Goal: Book appointment/travel/reservation

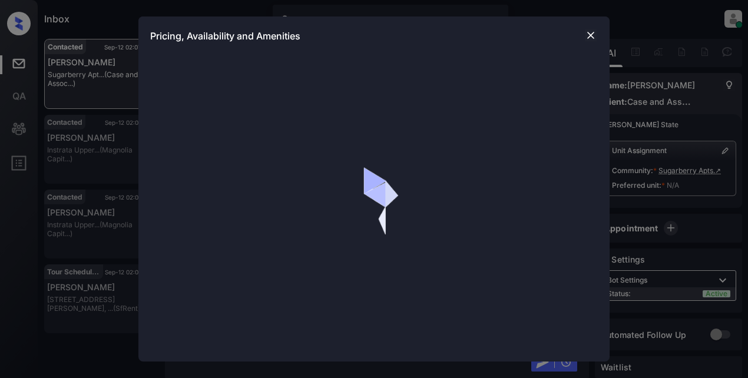
scroll to position [365, 0]
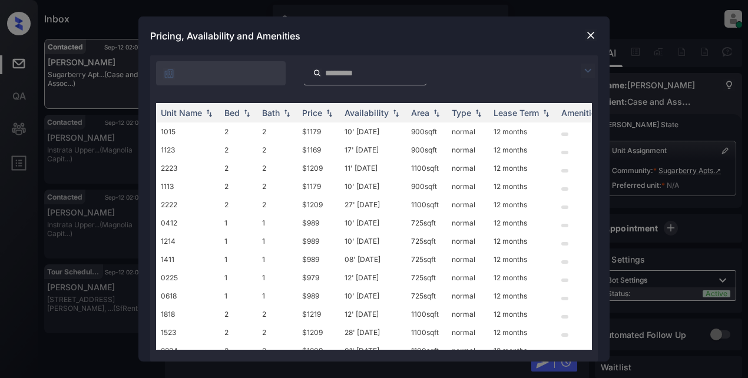
click at [592, 73] on img at bounding box center [588, 71] width 14 height 14
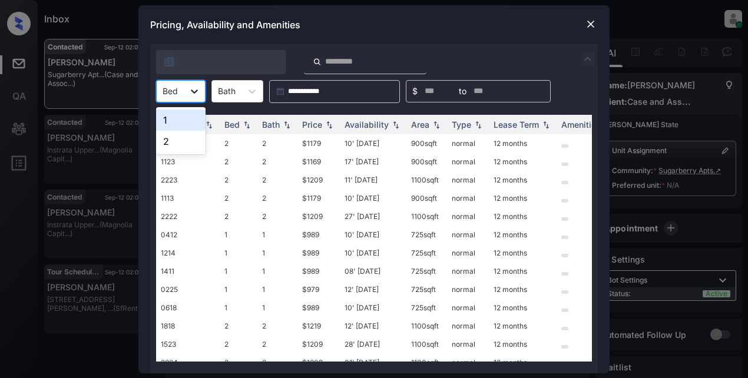
click at [201, 92] on div at bounding box center [194, 91] width 21 height 21
click at [595, 22] on img at bounding box center [591, 24] width 12 height 12
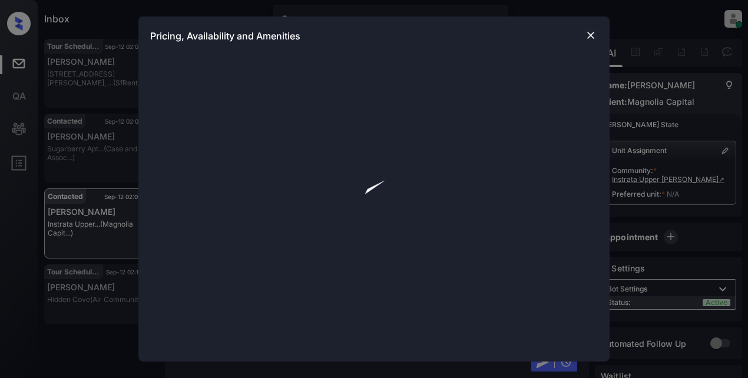
scroll to position [744, 0]
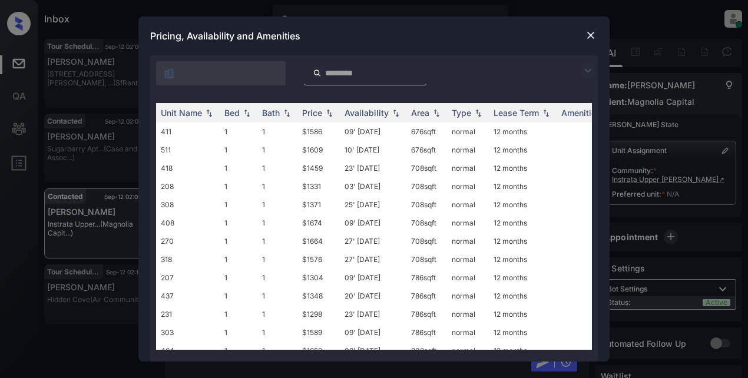
click at [591, 70] on img at bounding box center [588, 71] width 14 height 14
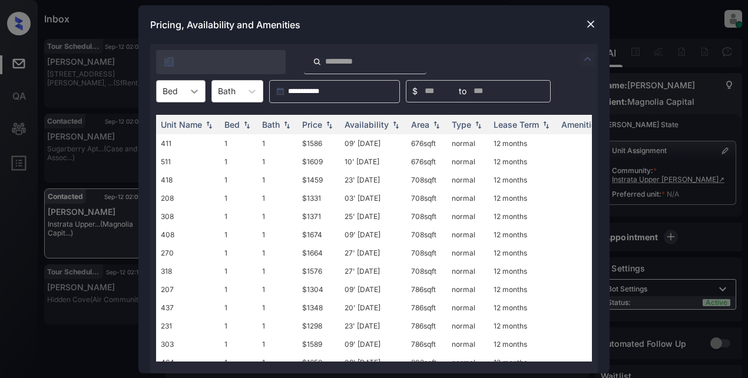
click at [201, 88] on div at bounding box center [194, 91] width 21 height 21
click at [181, 121] on div "1" at bounding box center [180, 120] width 49 height 21
click at [312, 128] on div "Price" at bounding box center [312, 125] width 20 height 10
click at [309, 161] on td "$1304" at bounding box center [318, 162] width 42 height 18
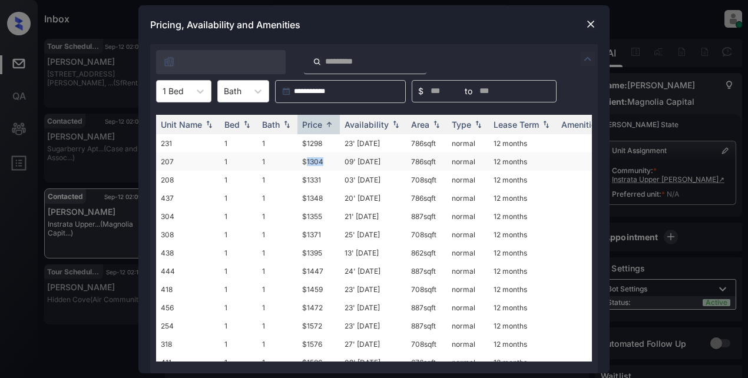
click at [309, 161] on td "$1304" at bounding box center [318, 162] width 42 height 18
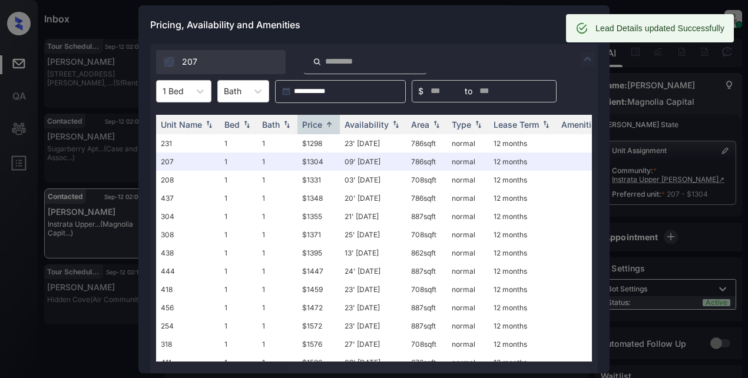
click at [480, 20] on div "Pricing, Availability and Amenities" at bounding box center [373, 24] width 471 height 39
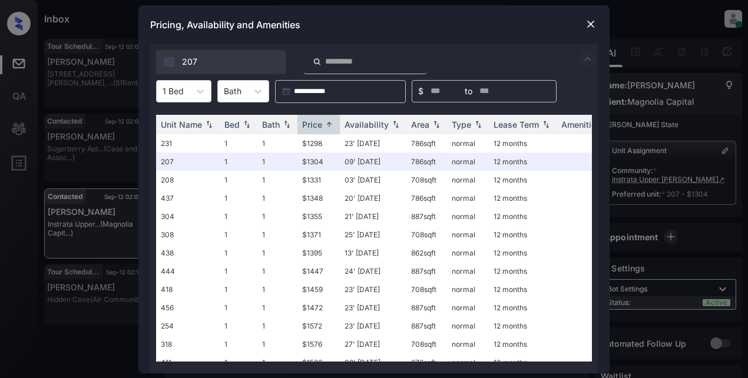
click at [587, 21] on img at bounding box center [591, 24] width 12 height 12
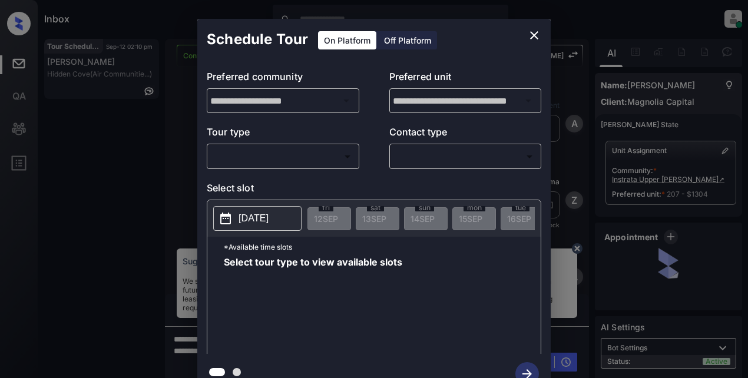
scroll to position [2586, 0]
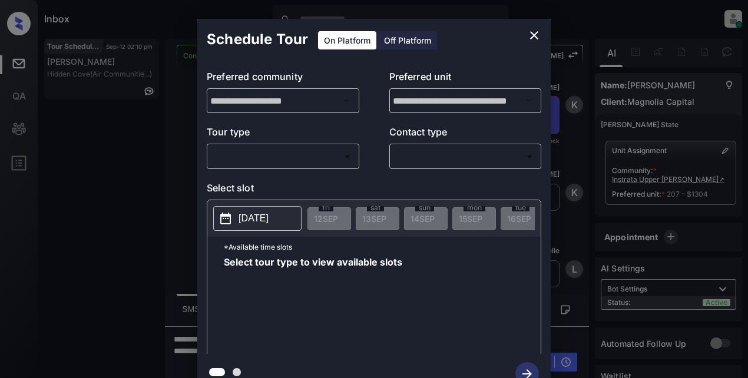
click at [296, 156] on body "Inbox Lyzzelle [PERSON_NAME] Online Set yourself offline Set yourself on break …" at bounding box center [374, 189] width 748 height 378
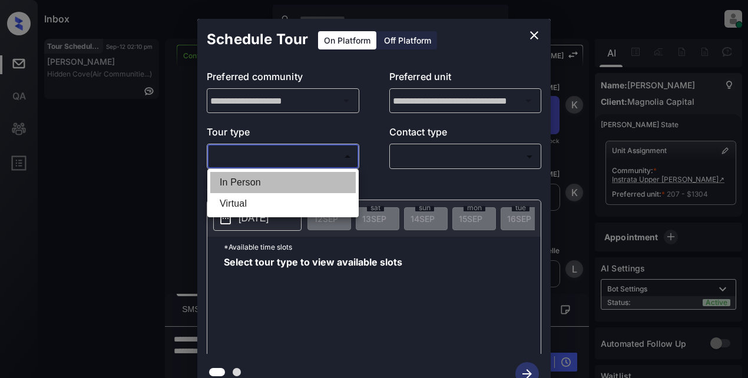
drag, startPoint x: 238, startPoint y: 181, endPoint x: 441, endPoint y: 161, distance: 203.6
click at [244, 181] on li "In Person" at bounding box center [283, 182] width 146 height 21
type input "********"
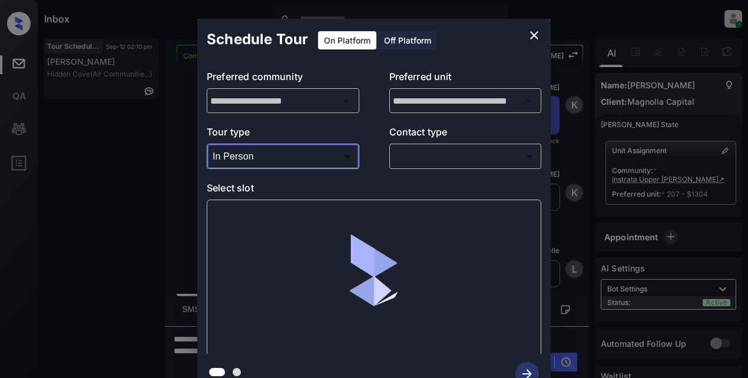
click at [448, 157] on body "Inbox Lyzzelle M. Ceralde Online Set yourself offline Set yourself on break Pro…" at bounding box center [374, 189] width 748 height 378
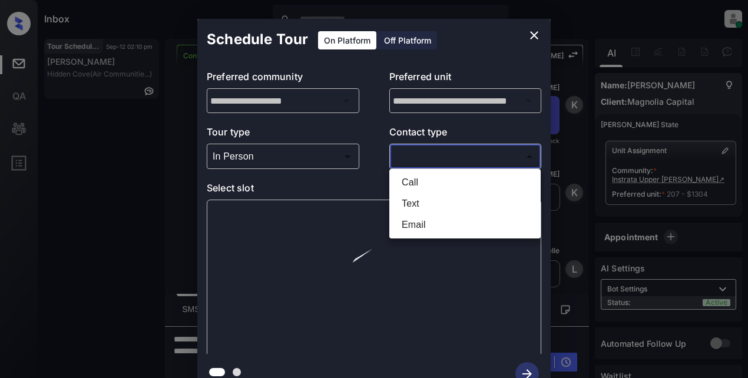
drag, startPoint x: 405, startPoint y: 199, endPoint x: 412, endPoint y: 199, distance: 6.5
click at [406, 199] on li "Text" at bounding box center [465, 203] width 146 height 21
type input "****"
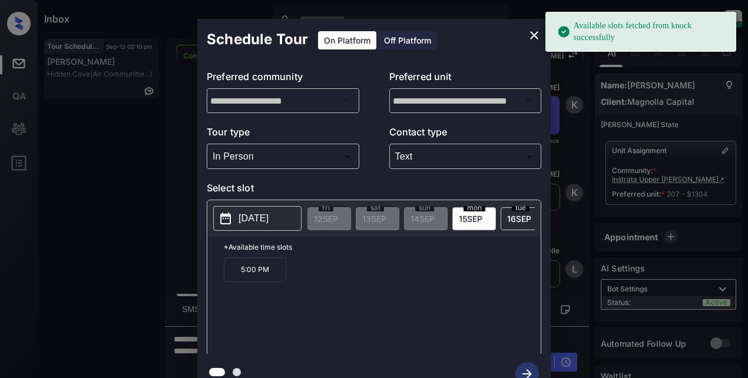
click at [269, 224] on p "2025-09-15" at bounding box center [254, 218] width 30 height 14
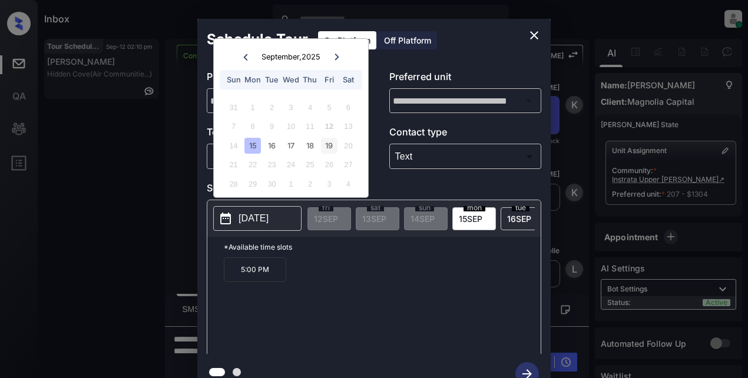
click at [325, 147] on div "19" at bounding box center [329, 146] width 16 height 16
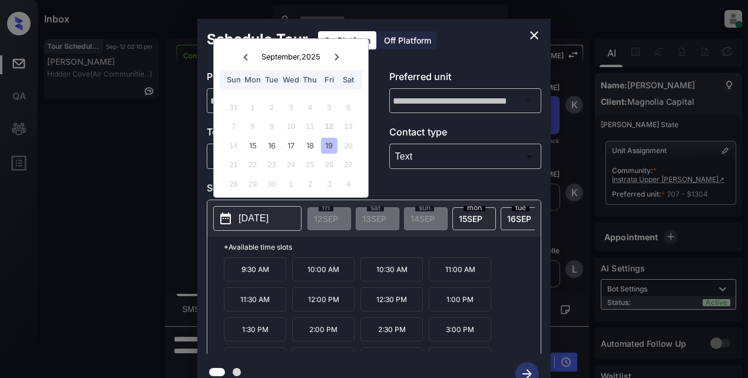
click at [536, 32] on icon "close" at bounding box center [534, 35] width 14 height 14
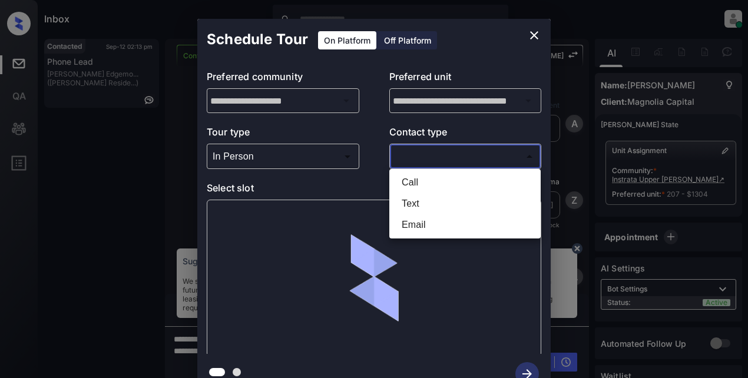
click at [420, 156] on body "Inbox Lyzzelle M. Ceralde Online Set yourself offline Set yourself on break Pro…" at bounding box center [374, 189] width 748 height 378
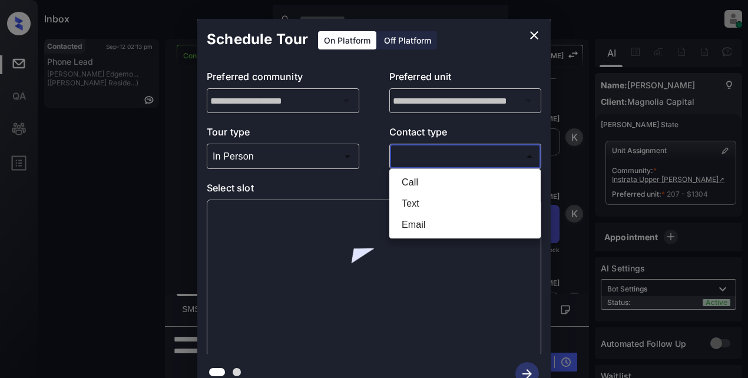
click at [417, 206] on li "Text" at bounding box center [465, 203] width 146 height 21
type input "****"
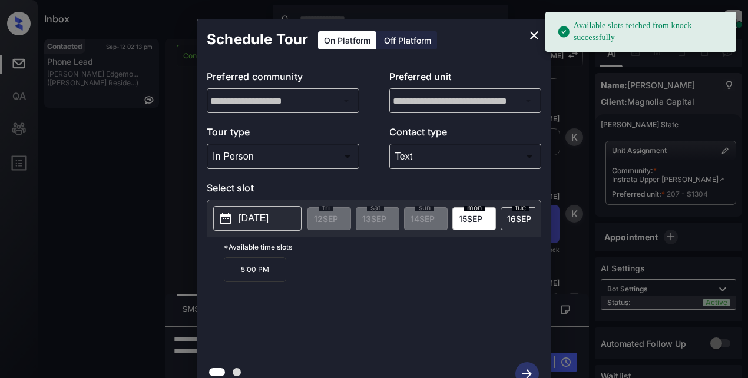
click at [241, 217] on p "[DATE]" at bounding box center [254, 218] width 30 height 14
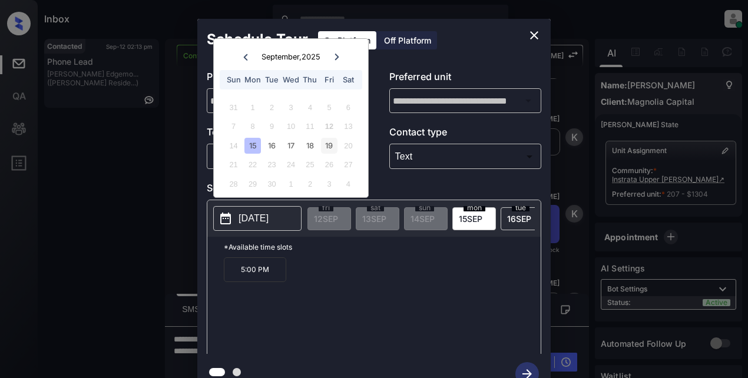
click at [333, 147] on div "19" at bounding box center [329, 146] width 16 height 16
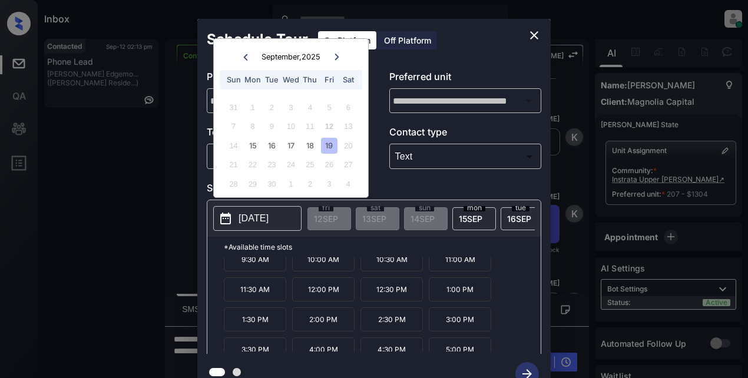
scroll to position [20, 0]
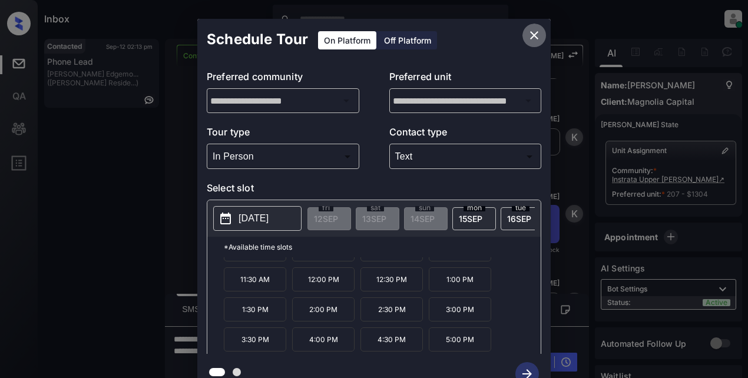
click at [532, 34] on icon "close" at bounding box center [534, 35] width 8 height 8
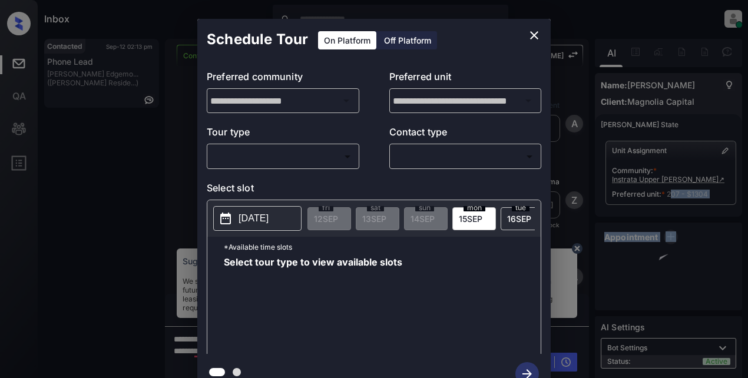
scroll to position [2468, 0]
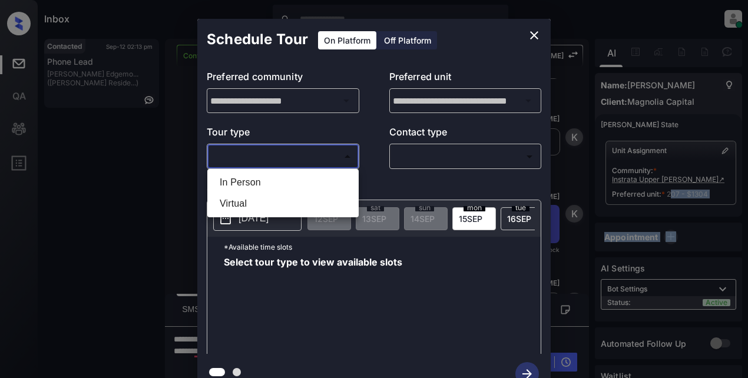
click at [309, 156] on body "Inbox Lyzzelle M. Ceralde Online Set yourself offline Set yourself on break Pro…" at bounding box center [374, 189] width 748 height 378
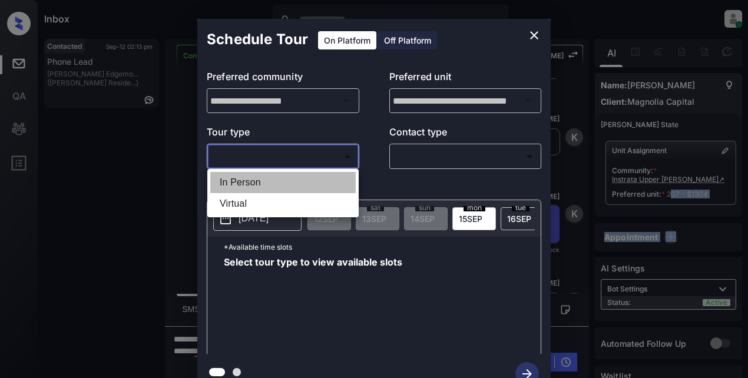
click at [259, 183] on li "In Person" at bounding box center [283, 182] width 146 height 21
type input "********"
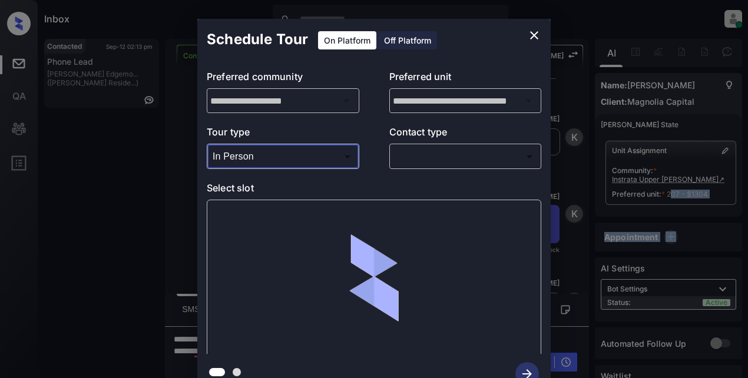
click at [406, 148] on body "Inbox Lyzzelle M. Ceralde Online Set yourself offline Set yourself on break Pro…" at bounding box center [374, 189] width 748 height 378
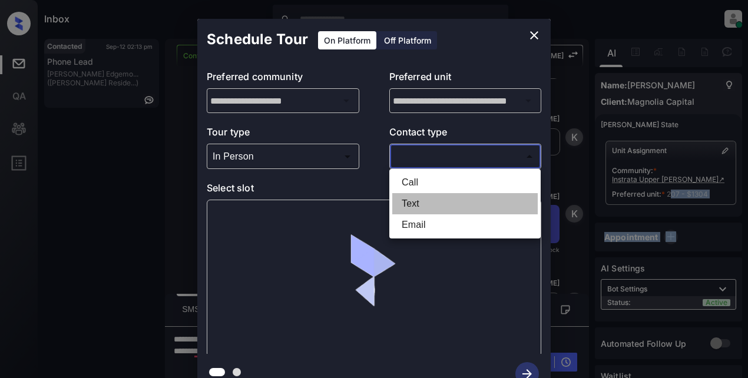
click at [414, 204] on li "Text" at bounding box center [465, 203] width 146 height 21
type input "****"
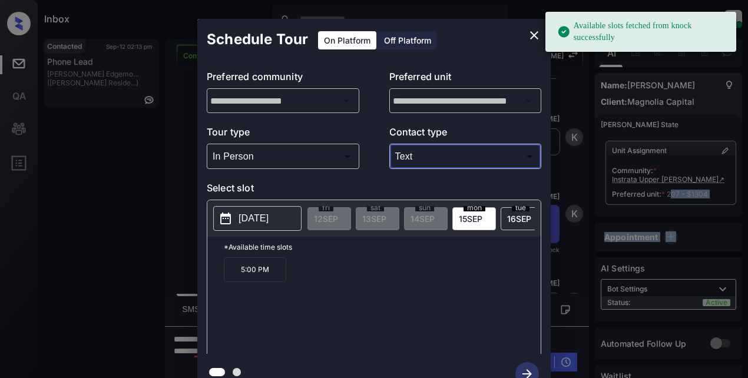
drag, startPoint x: 276, startPoint y: 228, endPoint x: 275, endPoint y: 218, distance: 10.2
click at [276, 227] on button "2025-09-15" at bounding box center [257, 218] width 88 height 25
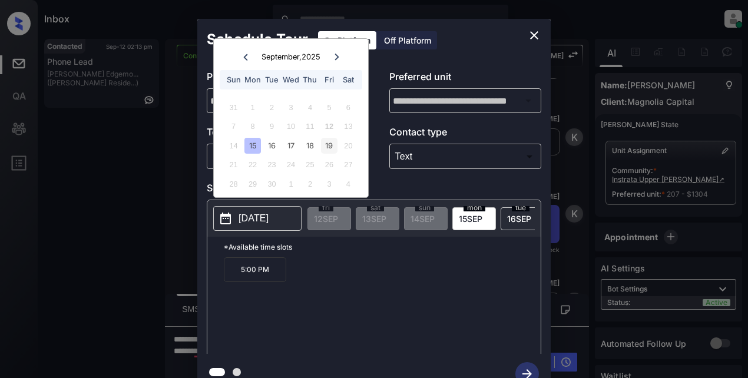
click at [327, 144] on div "19" at bounding box center [329, 146] width 16 height 16
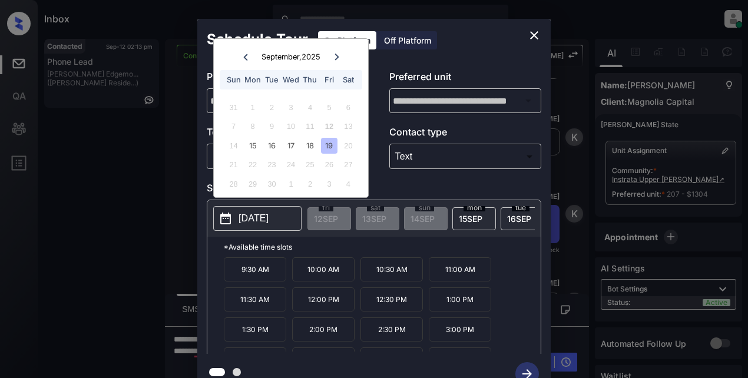
scroll to position [20, 0]
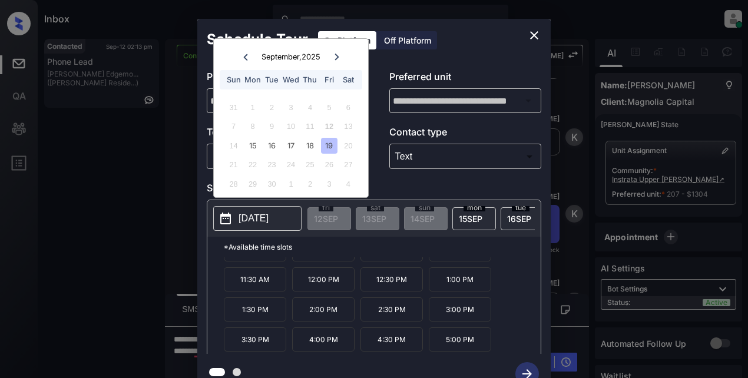
click at [535, 32] on icon "close" at bounding box center [534, 35] width 14 height 14
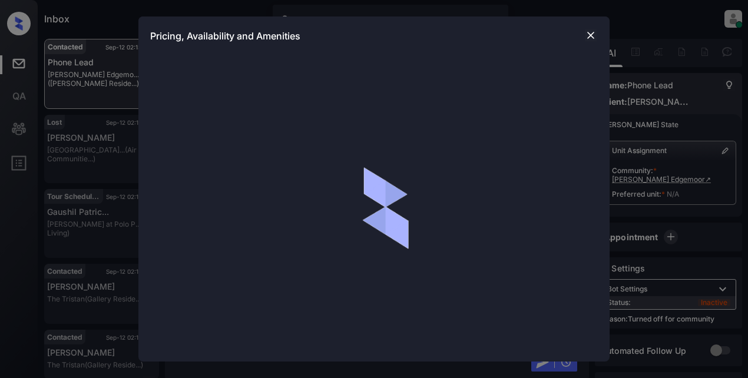
scroll to position [259, 0]
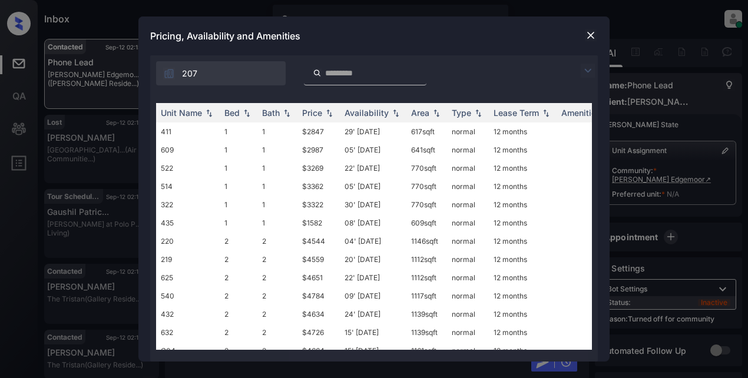
click at [588, 68] on img at bounding box center [588, 71] width 14 height 14
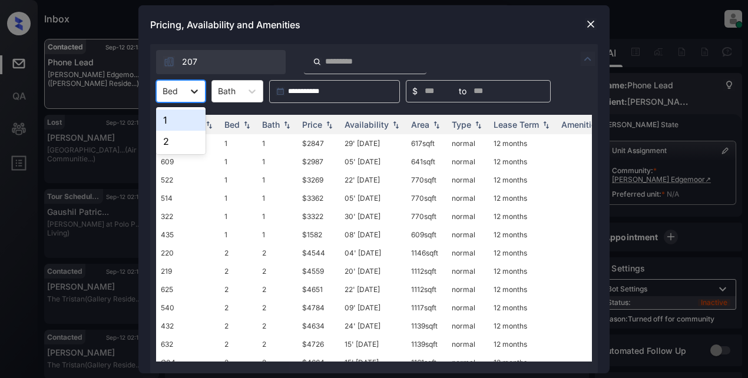
drag, startPoint x: 193, startPoint y: 91, endPoint x: 200, endPoint y: 94, distance: 6.9
click at [199, 91] on icon at bounding box center [195, 91] width 12 height 12
click at [177, 118] on div "1" at bounding box center [180, 120] width 49 height 21
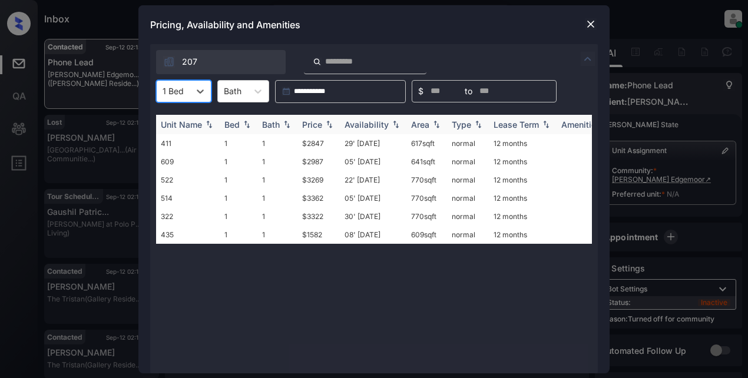
click at [329, 120] on img at bounding box center [329, 124] width 12 height 8
click at [329, 120] on img at bounding box center [329, 124] width 12 height 9
click at [309, 146] on td "$1582" at bounding box center [318, 143] width 42 height 18
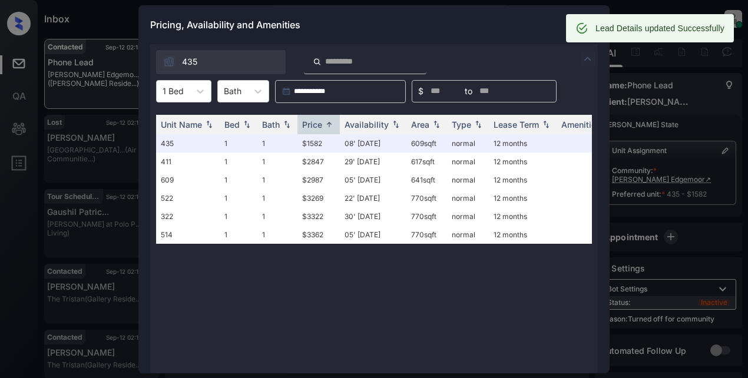
click at [512, 22] on div "Pricing, Availability and Amenities" at bounding box center [373, 24] width 471 height 39
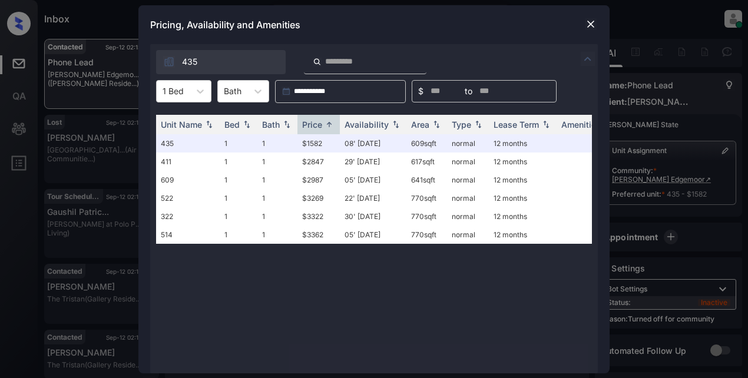
click at [585, 25] on img at bounding box center [591, 24] width 12 height 12
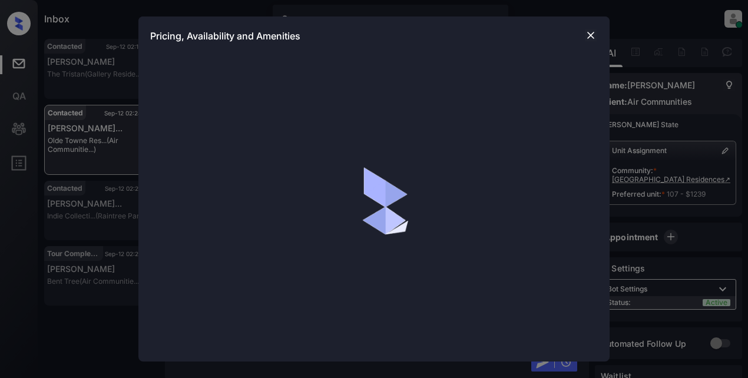
scroll to position [2105, 0]
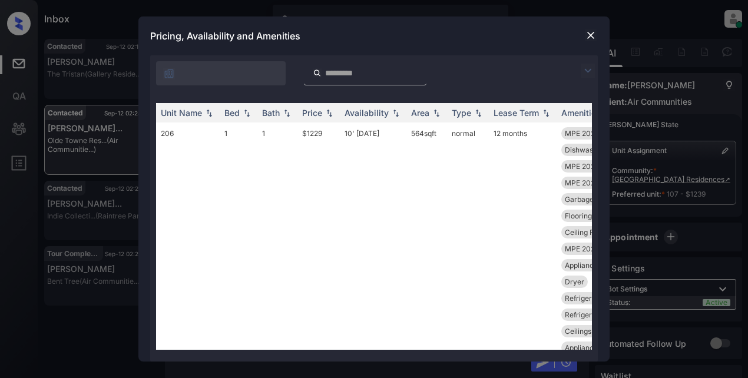
click at [586, 71] on img at bounding box center [588, 71] width 14 height 14
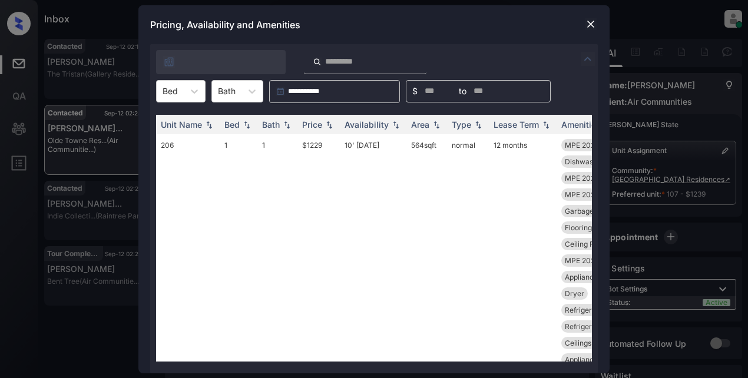
click at [586, 71] on div at bounding box center [374, 59] width 448 height 30
click at [194, 97] on icon at bounding box center [195, 91] width 12 height 12
drag, startPoint x: 176, startPoint y: 117, endPoint x: 201, endPoint y: 131, distance: 29.0
click at [176, 117] on div "0" at bounding box center [180, 120] width 49 height 21
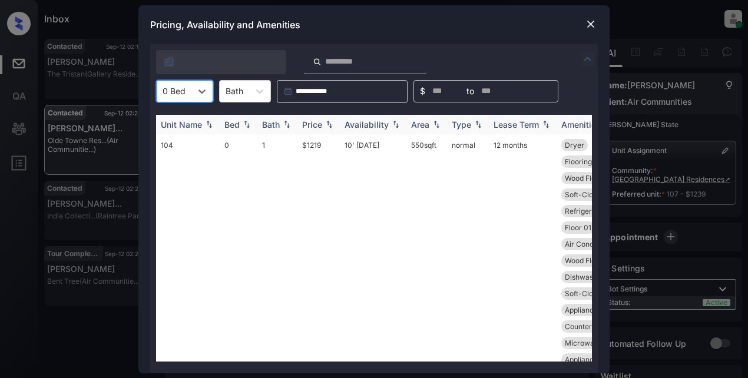
drag, startPoint x: 318, startPoint y: 122, endPoint x: 327, endPoint y: 120, distance: 9.7
click at [318, 121] on div "Price" at bounding box center [312, 125] width 20 height 10
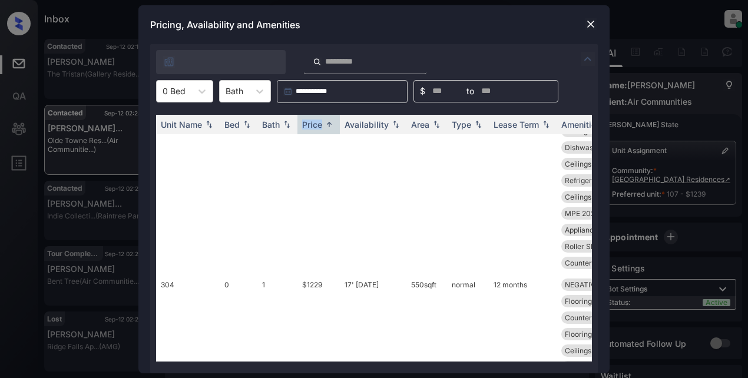
scroll to position [4697, 0]
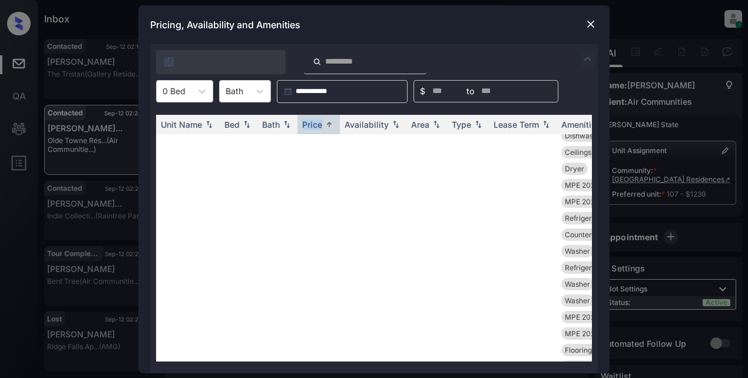
click at [586, 25] on img at bounding box center [591, 24] width 12 height 12
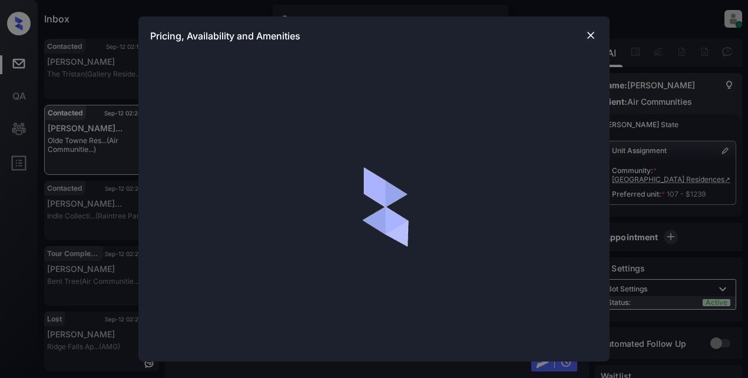
scroll to position [1929, 0]
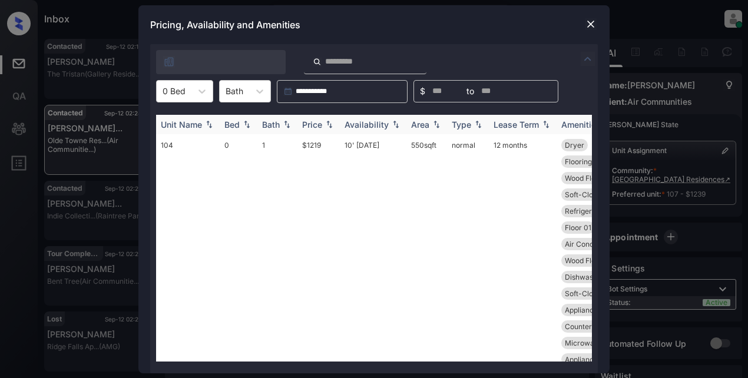
click at [359, 127] on div "Availability" at bounding box center [367, 125] width 44 height 10
click at [369, 124] on div "Availability" at bounding box center [367, 125] width 44 height 10
click at [374, 123] on div "Availability" at bounding box center [367, 125] width 44 height 10
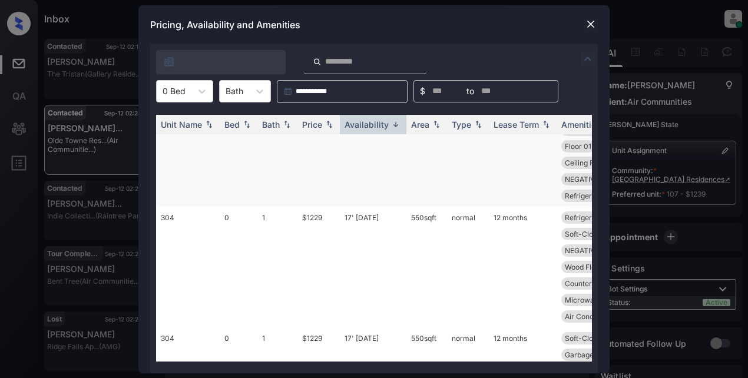
scroll to position [1473, 0]
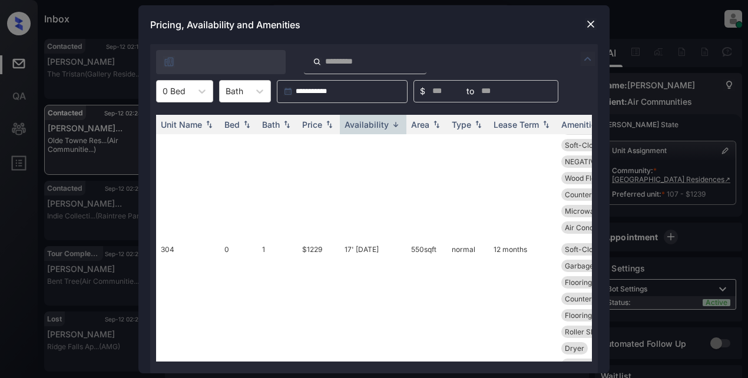
click at [588, 22] on img at bounding box center [591, 24] width 12 height 12
